Goal: Information Seeking & Learning: Learn about a topic

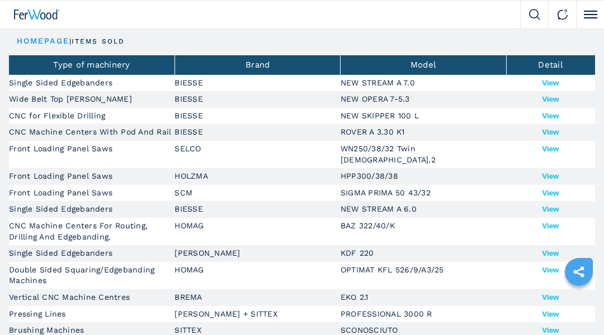
click at [56, 56] on th "Type of machinery" at bounding box center [91, 65] width 165 height 20
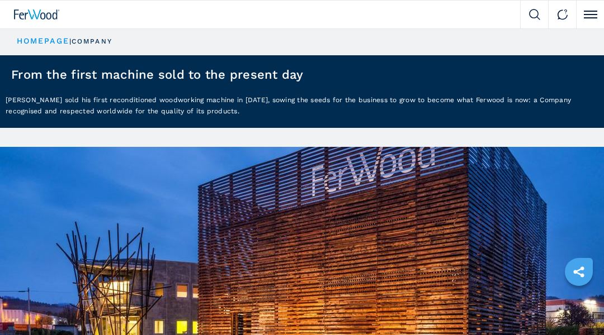
click at [56, 56] on header "From the first machine sold to the present day" at bounding box center [302, 74] width 604 height 39
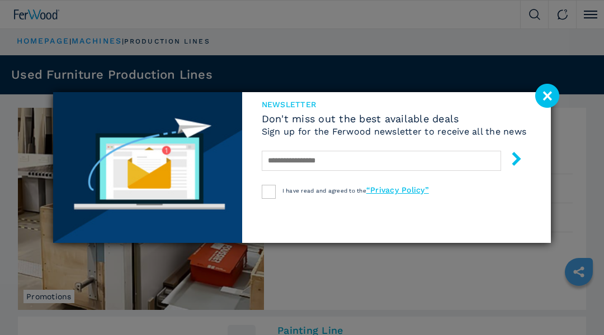
click at [56, 56] on div "newsletter Don't miss out the best available deals Sign up for the Ferwood news…" at bounding box center [302, 167] width 604 height 335
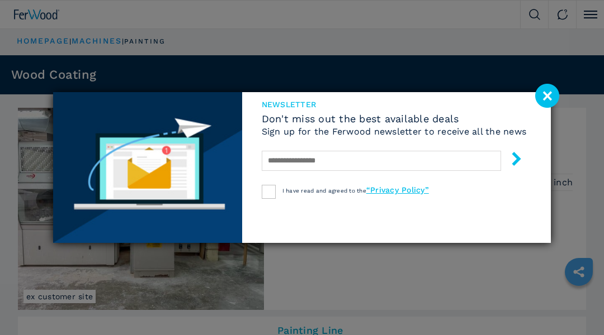
click at [56, 56] on div "newsletter Don't miss out the best available deals Sign up for the Ferwood news…" at bounding box center [302, 167] width 604 height 335
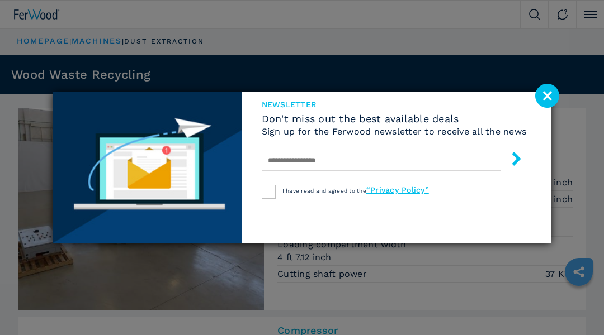
click at [56, 56] on div "newsletter Don't miss out the best available deals Sign up for the Ferwood news…" at bounding box center [302, 167] width 604 height 335
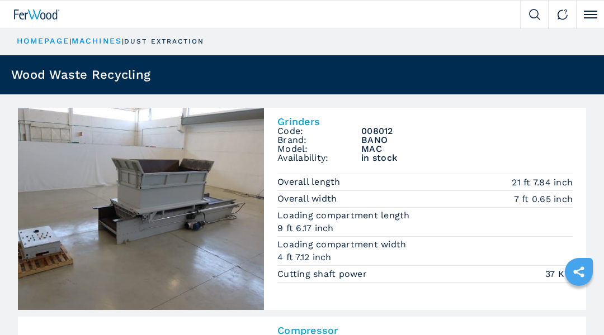
scroll to position [22, 0]
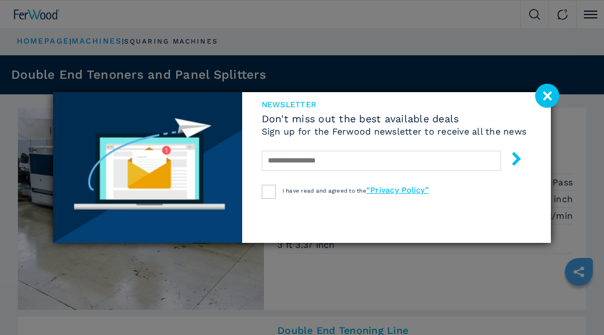
click at [56, 56] on div "newsletter Don't miss out the best available deals Sign up for the Ferwood news…" at bounding box center [302, 167] width 604 height 335
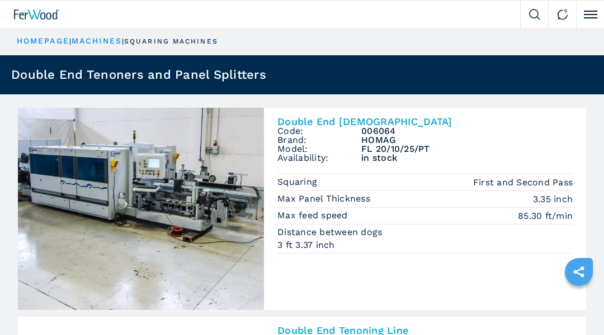
scroll to position [22, 0]
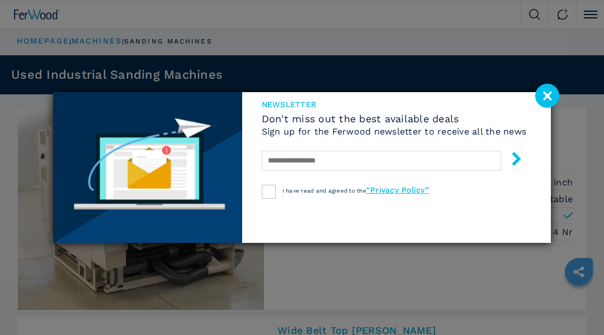
click at [56, 56] on div "newsletter Don't miss out the best available deals Sign up for the Ferwood news…" at bounding box center [302, 167] width 604 height 335
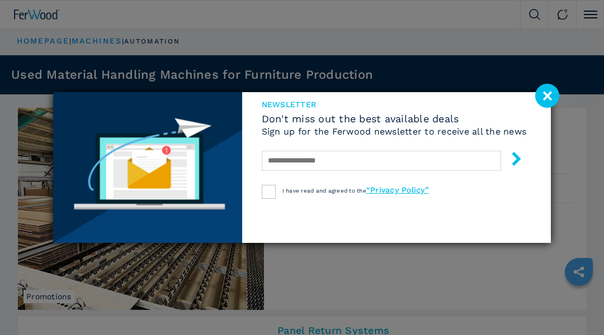
click at [56, 56] on div "newsletter Don't miss out the best available deals Sign up for the Ferwood news…" at bounding box center [302, 167] width 604 height 335
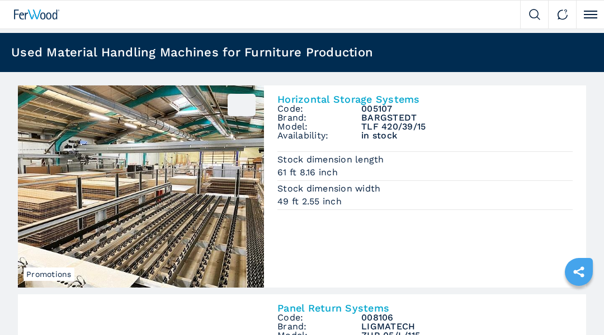
scroll to position [22, 0]
